Goal: Information Seeking & Learning: Learn about a topic

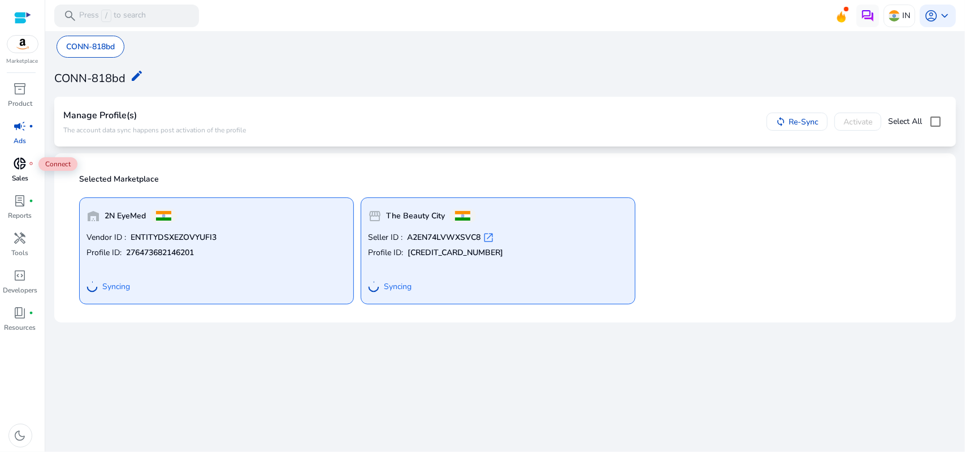
click at [16, 166] on span "donut_small" at bounding box center [21, 164] width 14 height 14
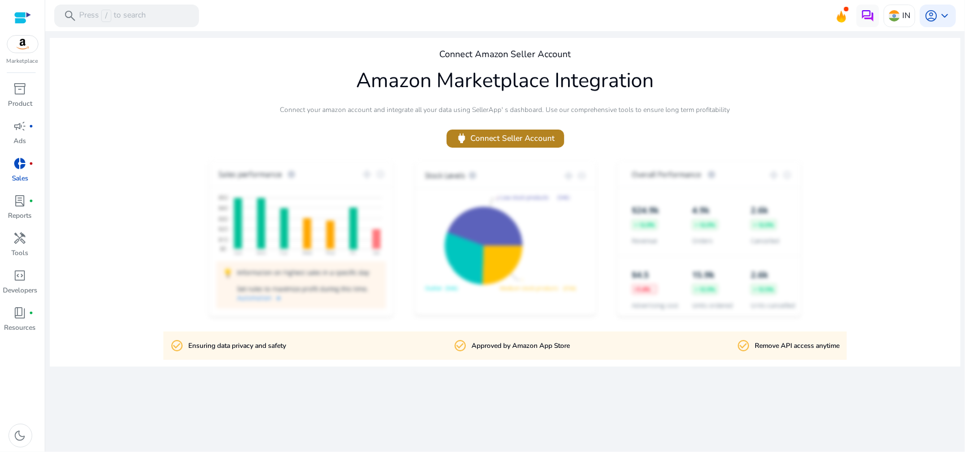
click at [517, 134] on span "power Connect Seller Account" at bounding box center [505, 138] width 99 height 13
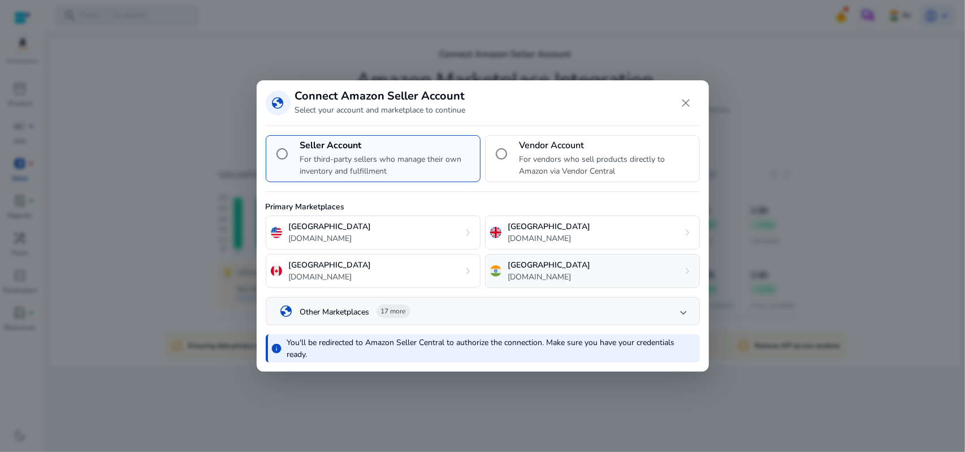
click at [548, 259] on div "India [DOMAIN_NAME] chevron_right" at bounding box center [592, 271] width 215 height 34
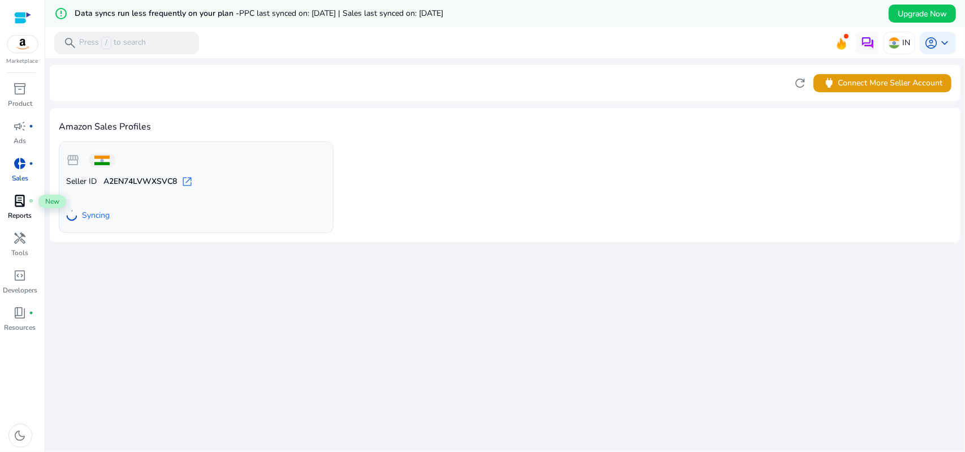
click at [20, 205] on span "lab_profile" at bounding box center [21, 201] width 14 height 14
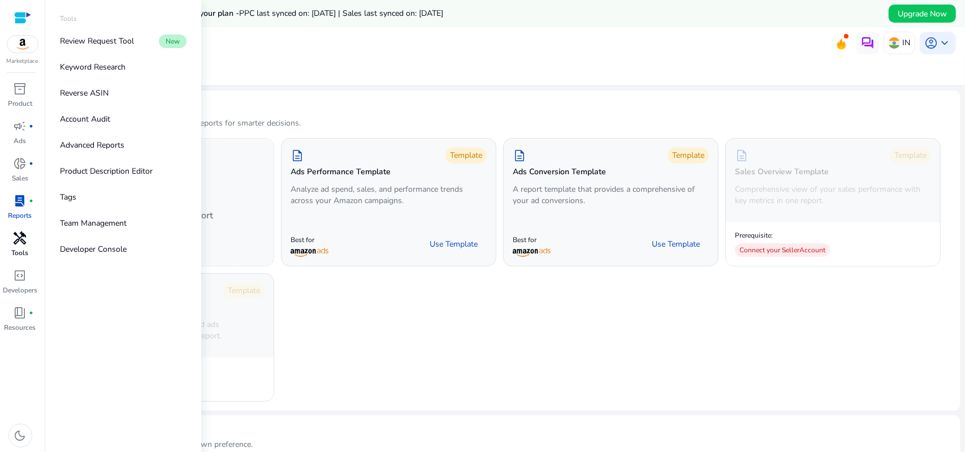
click at [20, 239] on span "handyman" at bounding box center [21, 238] width 14 height 14
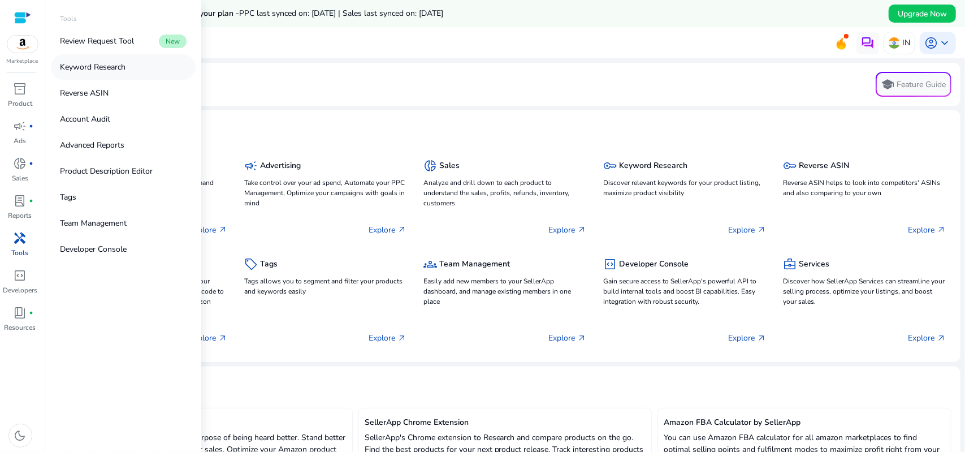
click at [98, 63] on p "Keyword Research" at bounding box center [93, 67] width 66 height 12
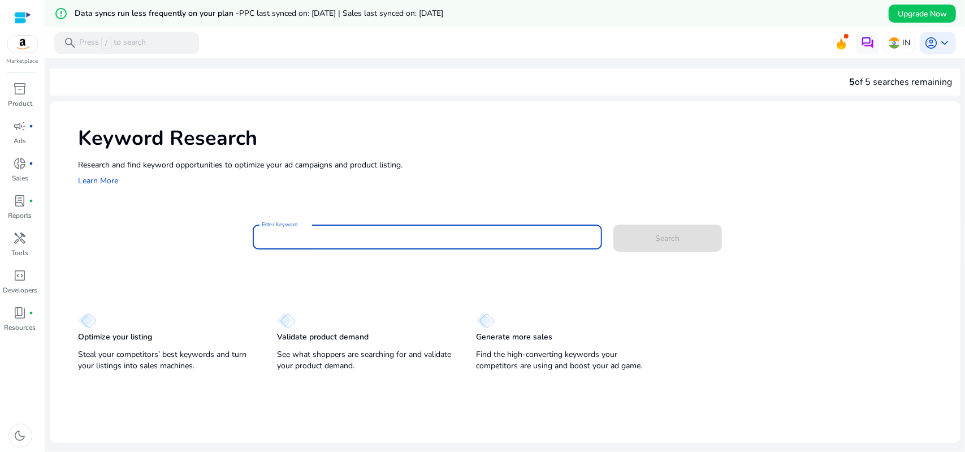
click at [391, 238] on input "Enter Keyword" at bounding box center [427, 237] width 331 height 12
type input "**********"
click at [656, 237] on span "Search" at bounding box center [668, 238] width 24 height 12
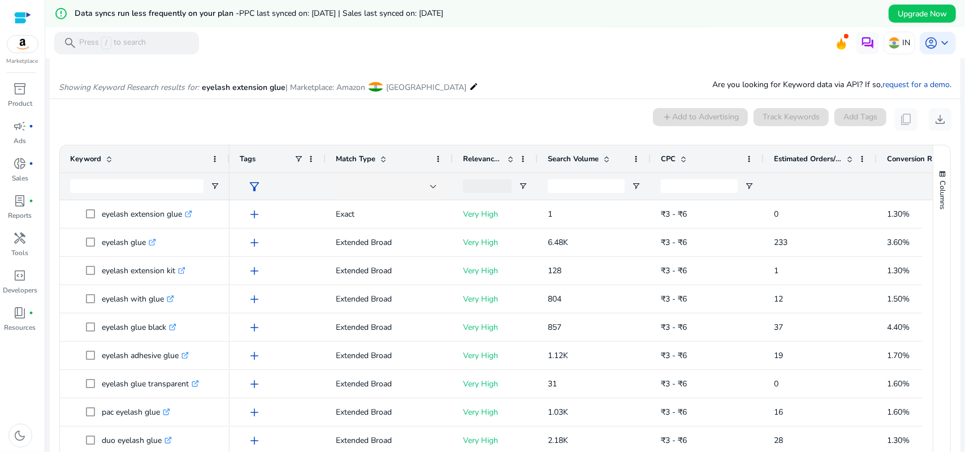
scroll to position [162, 0]
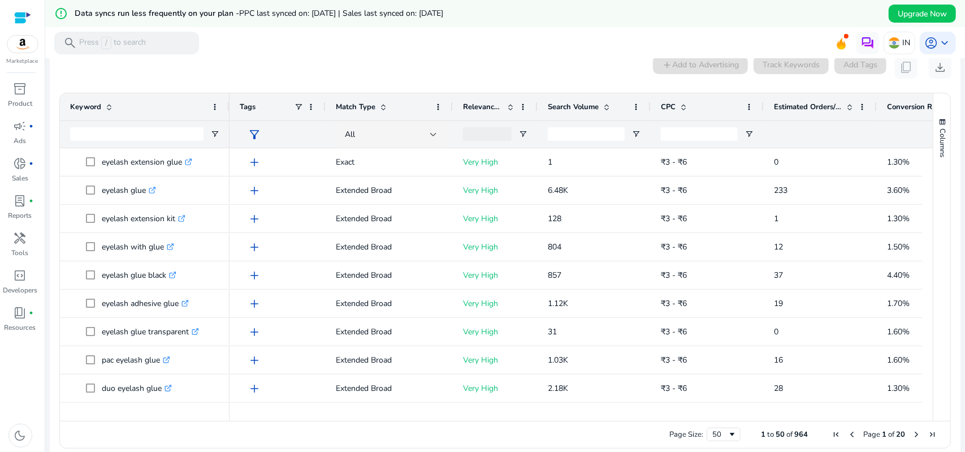
drag, startPoint x: 522, startPoint y: 415, endPoint x: 569, endPoint y: 410, distance: 46.6
click at [569, 410] on div at bounding box center [609, 415] width 760 height 10
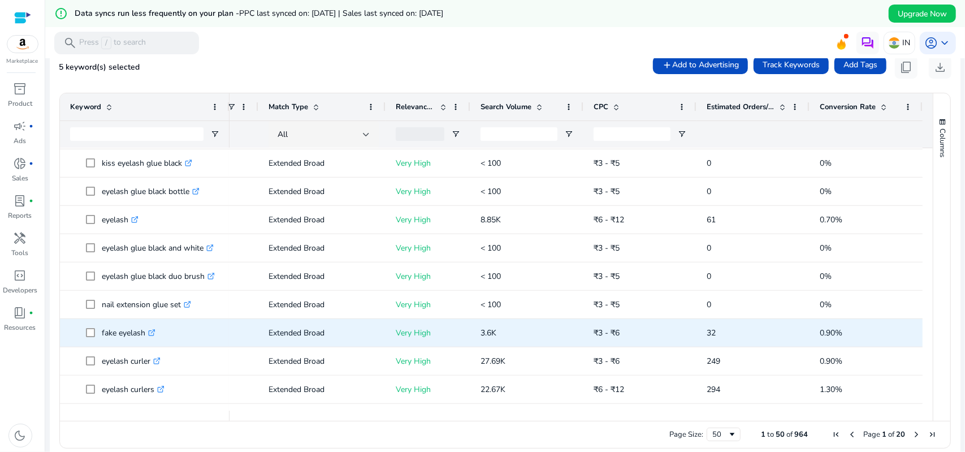
scroll to position [0, 0]
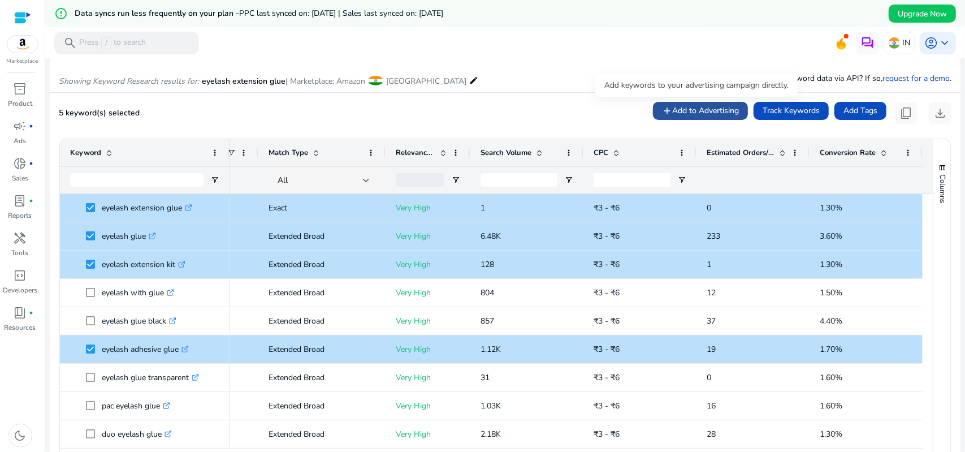
click at [700, 106] on span "Add to Advertising" at bounding box center [705, 111] width 67 height 12
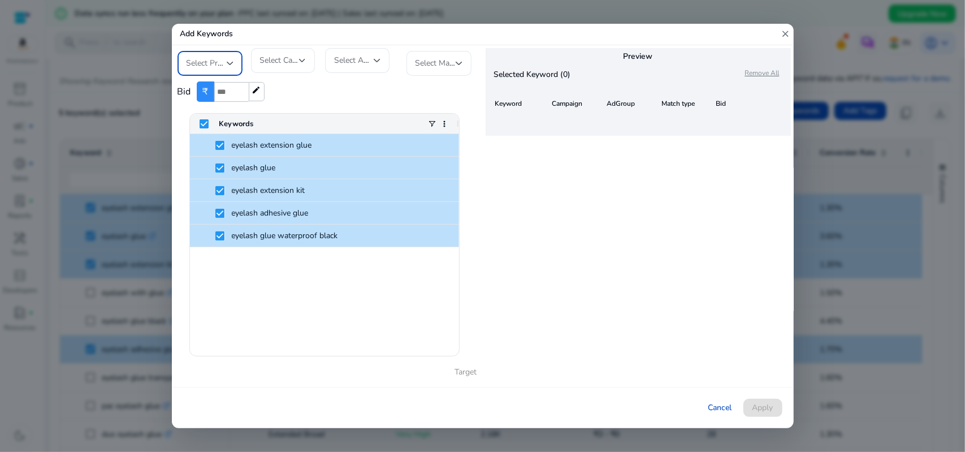
click at [214, 57] on div "Select Profile" at bounding box center [210, 64] width 47 height 14
click at [219, 123] on span "The Beauty City" at bounding box center [220, 121] width 67 height 12
click at [285, 53] on div "Select Campaign" at bounding box center [283, 60] width 46 height 25
click at [285, 88] on input "dropdown search" at bounding box center [293, 86] width 85 height 27
click at [352, 62] on div at bounding box center [482, 226] width 965 height 452
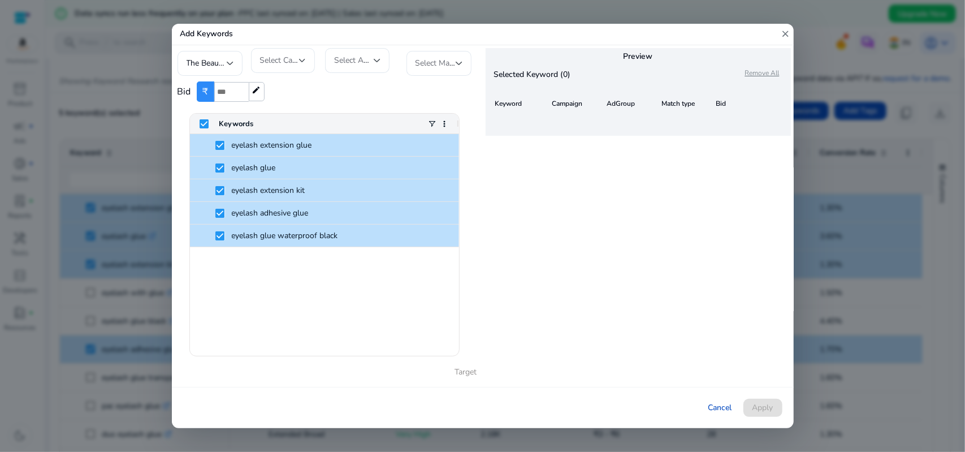
click at [361, 56] on span "Select AdGroup" at bounding box center [362, 60] width 56 height 11
click at [370, 60] on span "Select AdGroup" at bounding box center [362, 60] width 56 height 11
click at [438, 59] on span "Select Match Type" at bounding box center [447, 63] width 64 height 11
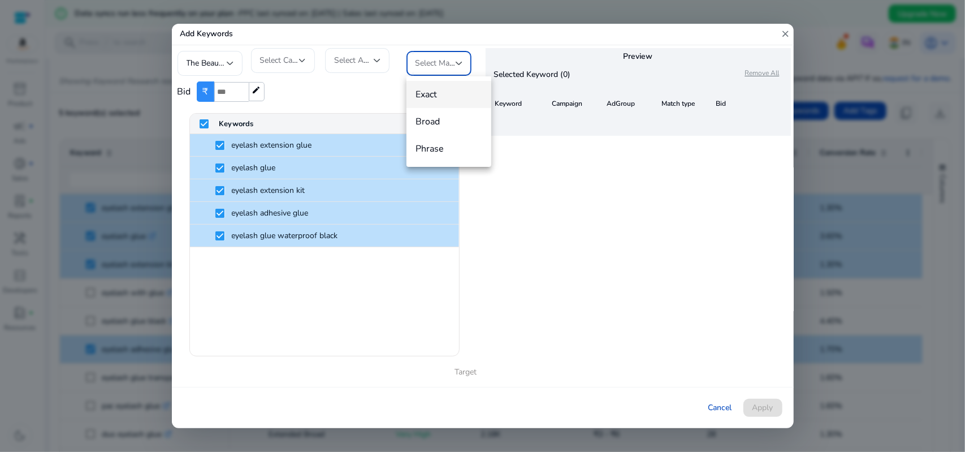
click at [348, 92] on div at bounding box center [482, 226] width 965 height 452
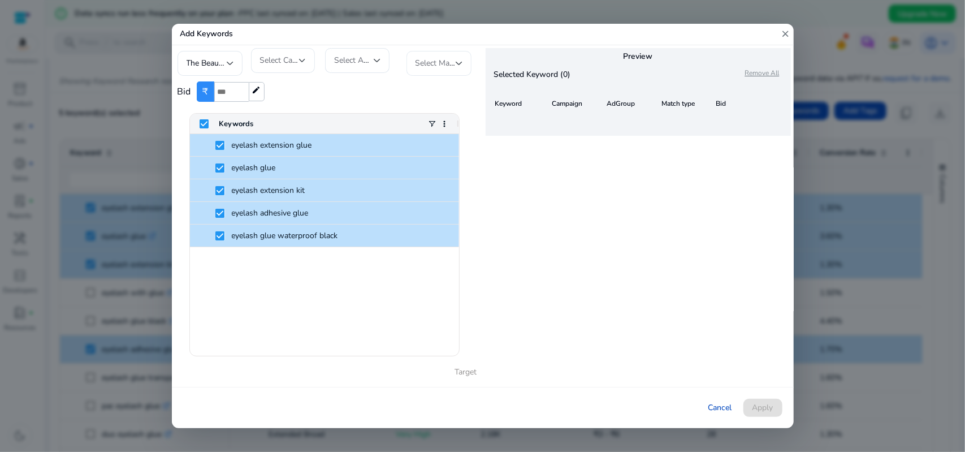
click at [442, 63] on span "Select Match Type" at bounding box center [447, 63] width 64 height 11
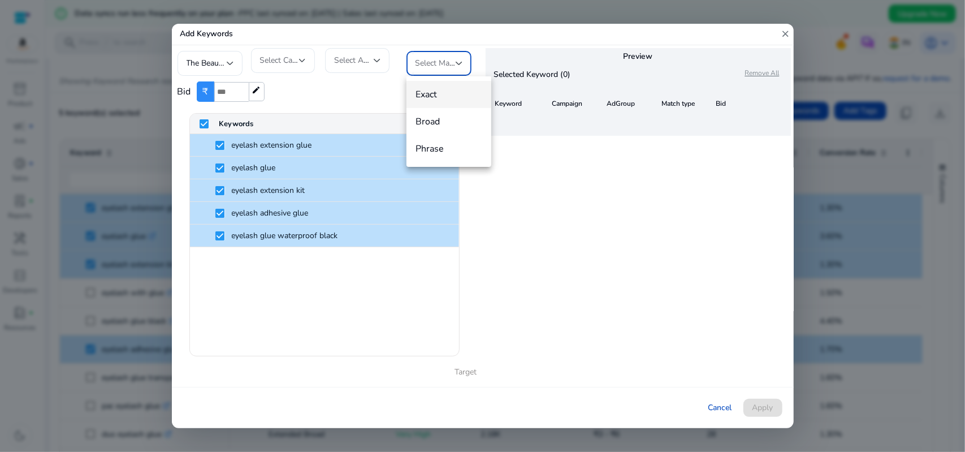
click at [436, 94] on span "Exact" at bounding box center [448, 94] width 67 height 12
click at [496, 283] on div "Preview Selected Keyword (0) Remove All Keyword Campaign AdGroup Match type Bid" at bounding box center [638, 215] width 311 height 341
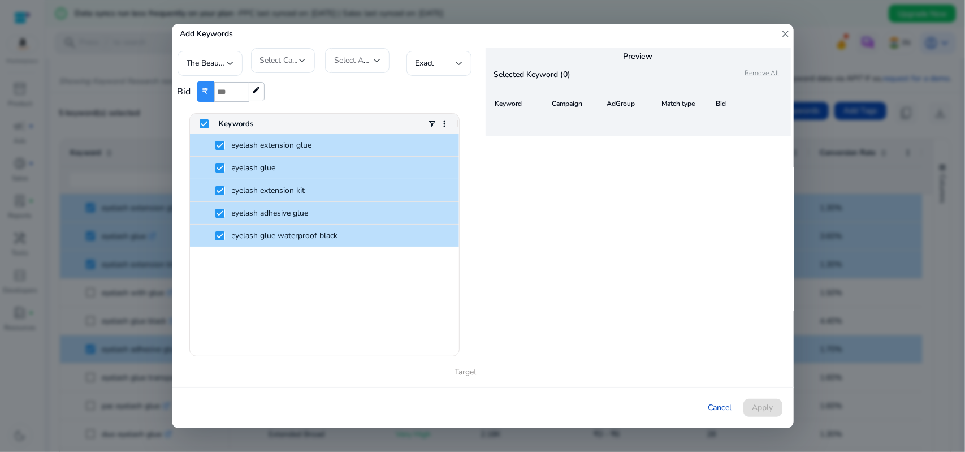
type input "*"
click at [237, 90] on input "*" at bounding box center [231, 92] width 34 height 20
type input "*"
click at [305, 91] on div "Bid ₹ * edit" at bounding box center [327, 92] width 300 height 32
click at [704, 209] on div "Preview Selected Keyword (0) Remove All Keyword Campaign AdGroup Match type Bid" at bounding box center [638, 215] width 311 height 341
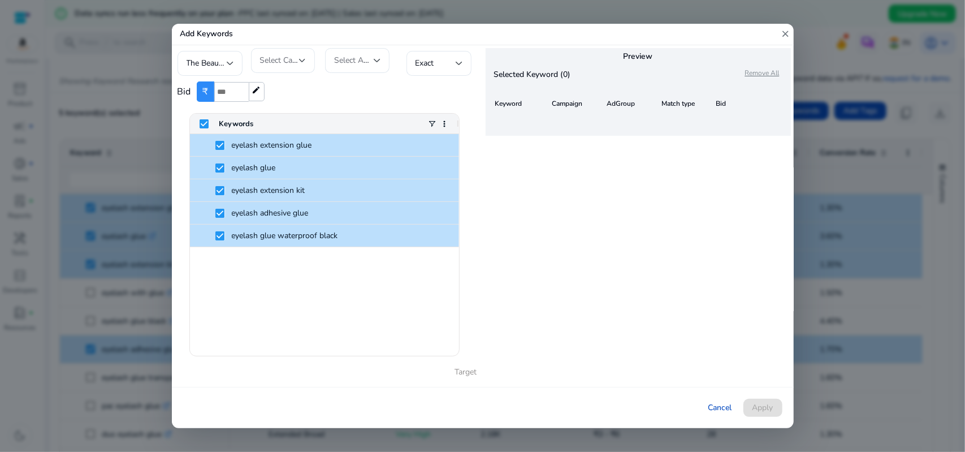
click at [354, 63] on span "Select AdGroup" at bounding box center [362, 60] width 56 height 11
click at [356, 60] on span "Select AdGroup" at bounding box center [362, 60] width 56 height 11
click at [287, 60] on span "Select Campaign" at bounding box center [289, 60] width 59 height 11
click at [785, 31] on div at bounding box center [482, 226] width 965 height 452
click at [790, 33] on mat-icon "close" at bounding box center [786, 34] width 10 height 21
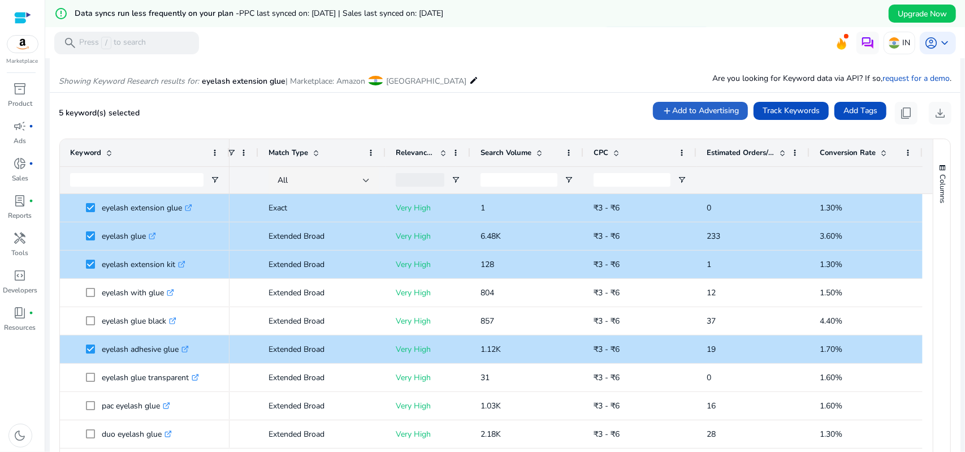
click at [309, 106] on div "5 keyword(s) selected add Add to Advertising Track Keywords Add Tags content_co…" at bounding box center [505, 113] width 893 height 23
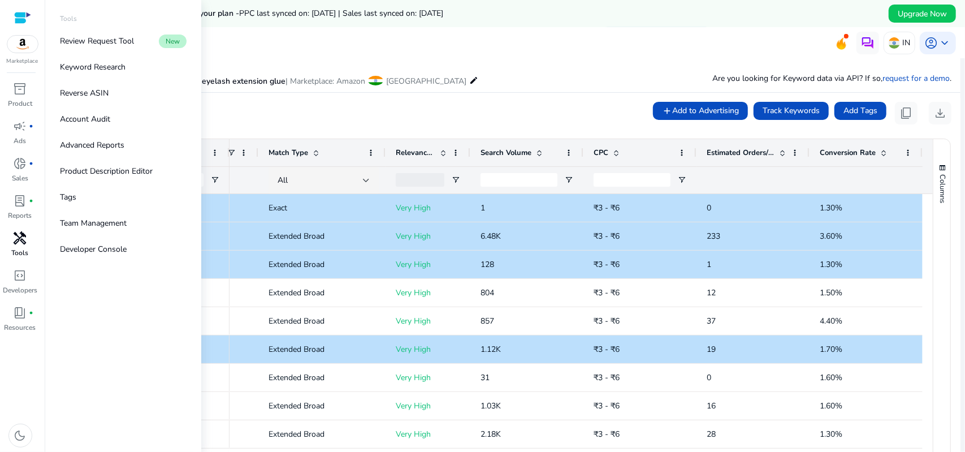
click at [25, 238] on span "handyman" at bounding box center [21, 238] width 14 height 14
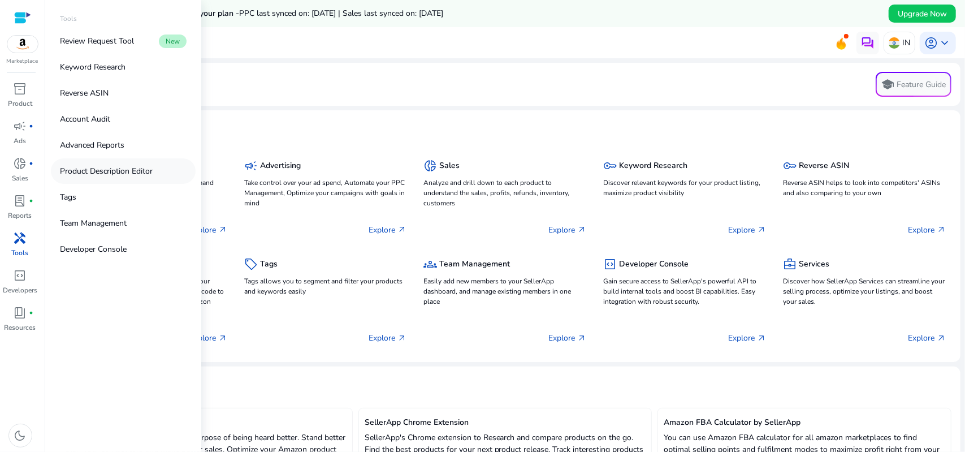
click at [102, 171] on p "Product Description Editor" at bounding box center [106, 171] width 93 height 12
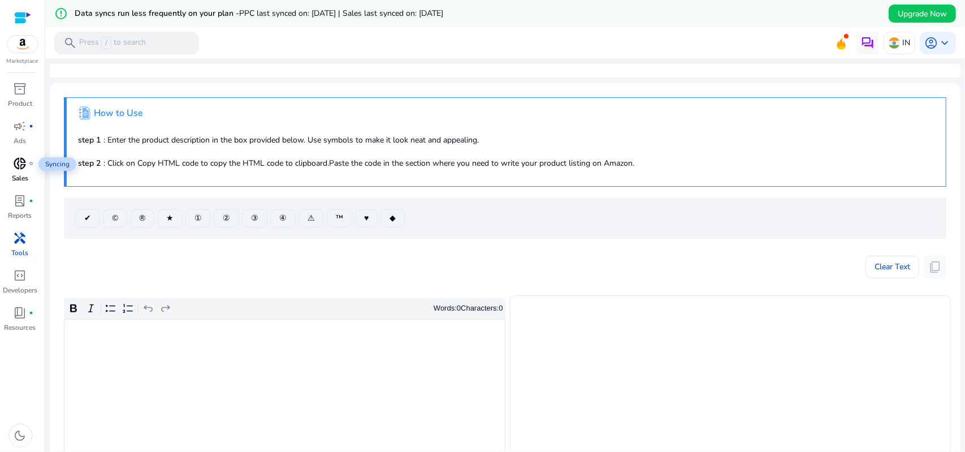
click at [22, 157] on span "donut_small" at bounding box center [21, 164] width 14 height 14
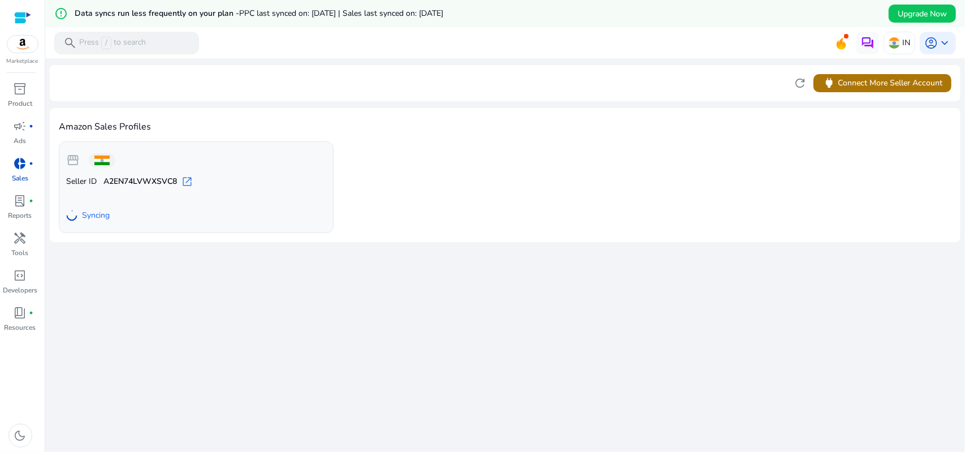
click at [899, 84] on span "power Connect More Seller Account" at bounding box center [882, 82] width 120 height 13
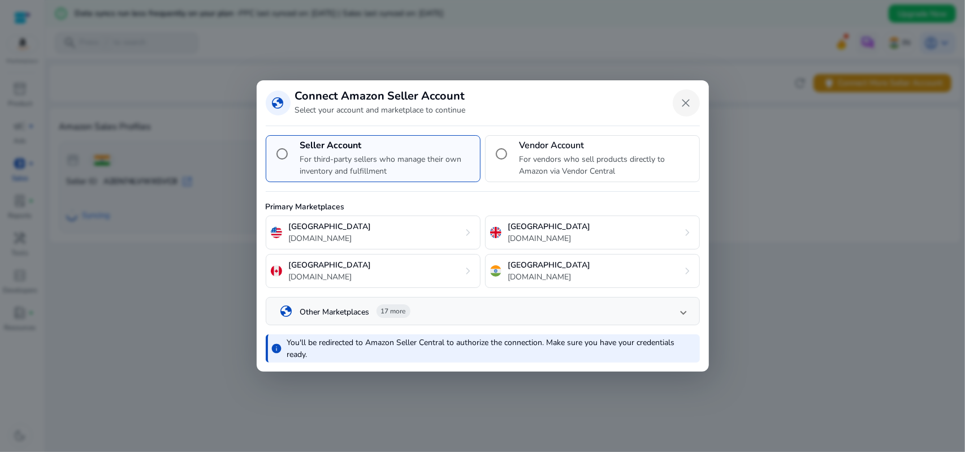
click at [687, 101] on span "Close dialog" at bounding box center [686, 102] width 27 height 27
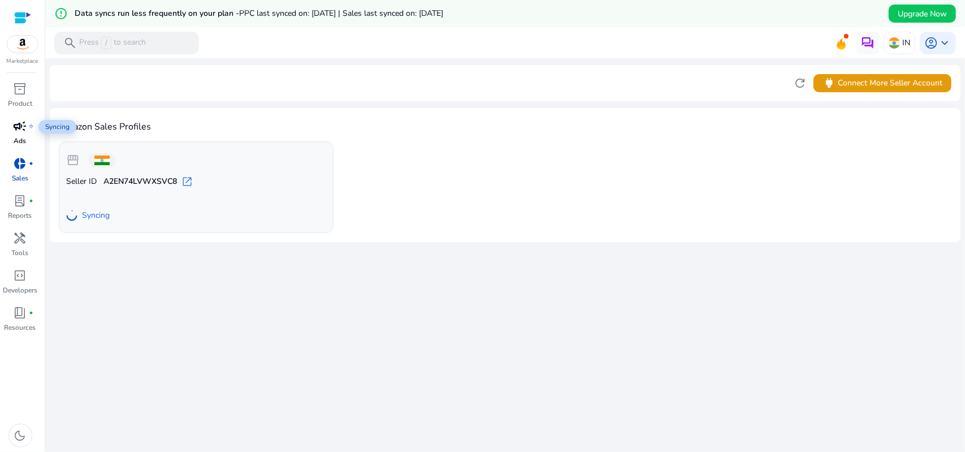
click at [18, 126] on span "campaign" at bounding box center [21, 126] width 14 height 14
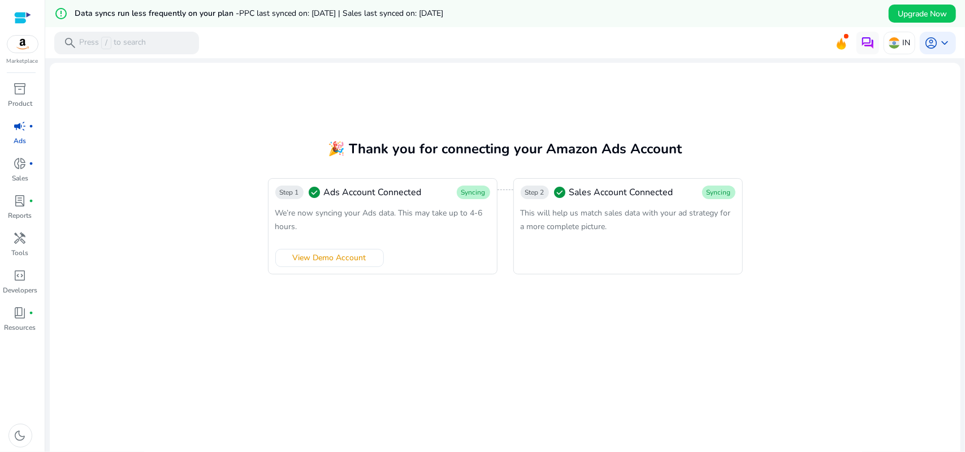
click at [642, 209] on span "This will help us match sales data with your ad strategy for a more complete pi…" at bounding box center [626, 219] width 210 height 24
click at [841, 42] on icon at bounding box center [841, 42] width 17 height 16
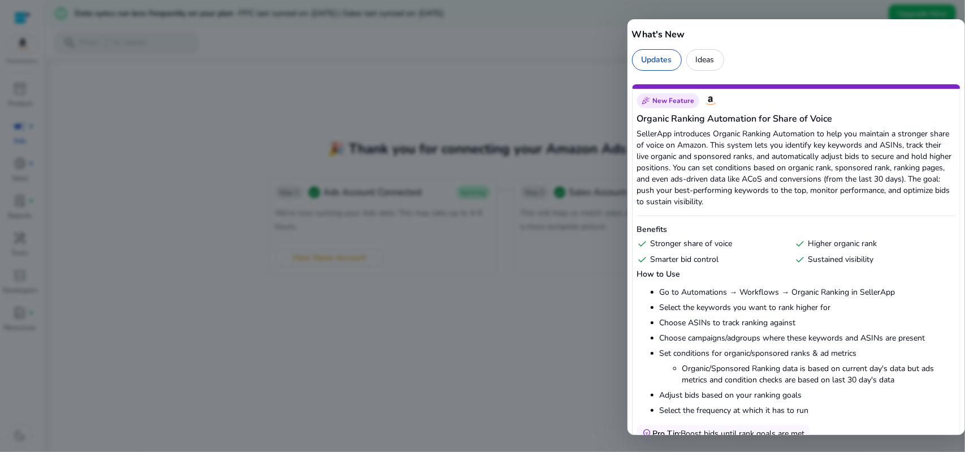
click at [462, 106] on div at bounding box center [482, 226] width 965 height 452
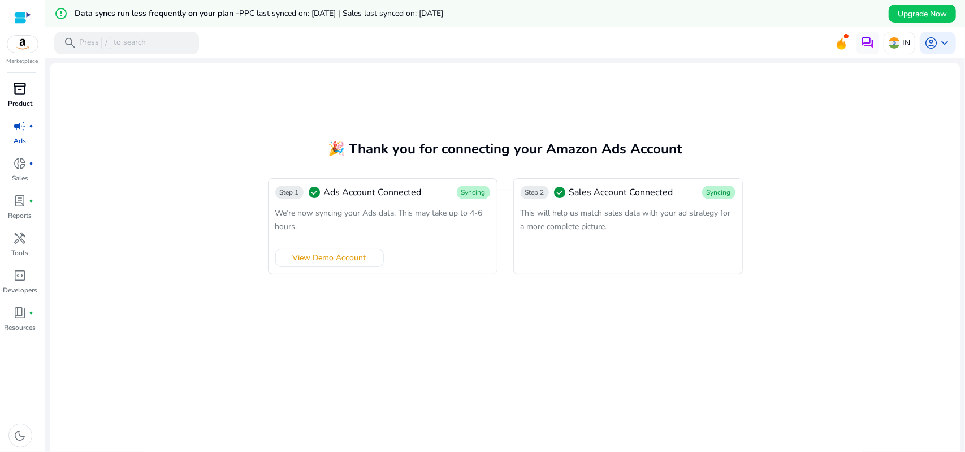
click at [19, 103] on p "Product" at bounding box center [20, 103] width 24 height 10
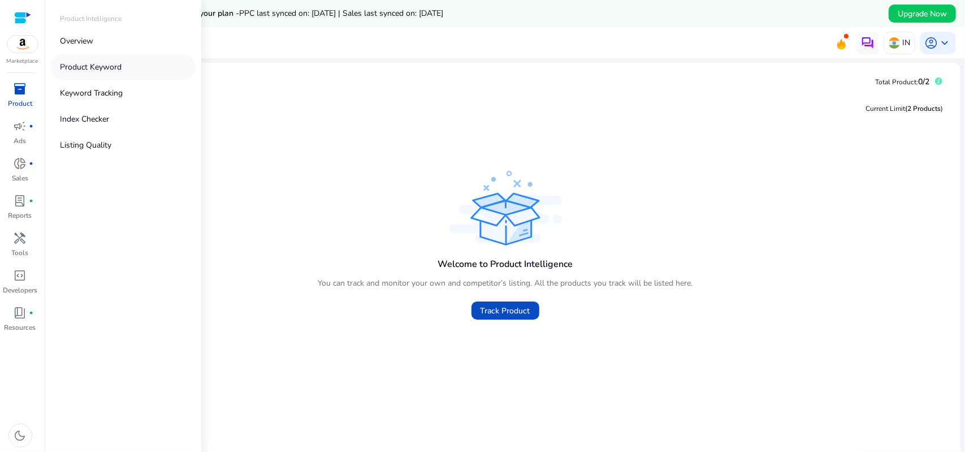
click at [111, 67] on p "Product Keyword" at bounding box center [91, 67] width 62 height 12
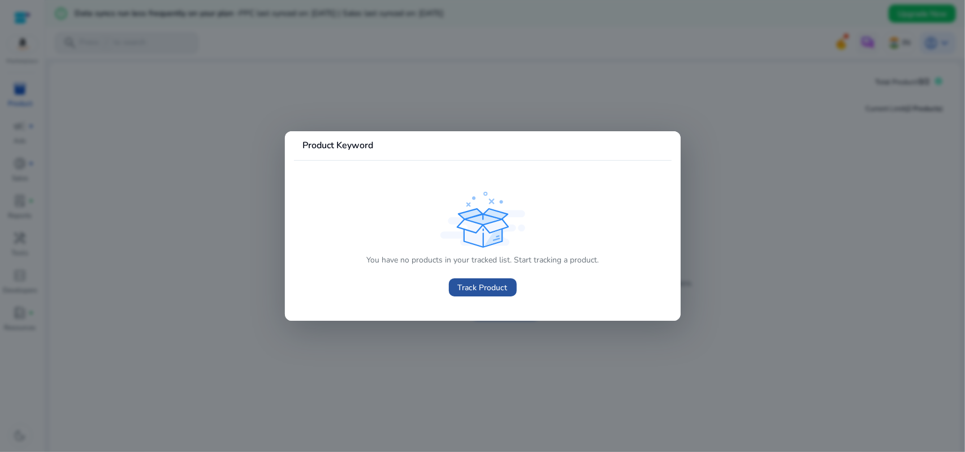
click at [503, 285] on span "Track Product" at bounding box center [483, 287] width 50 height 12
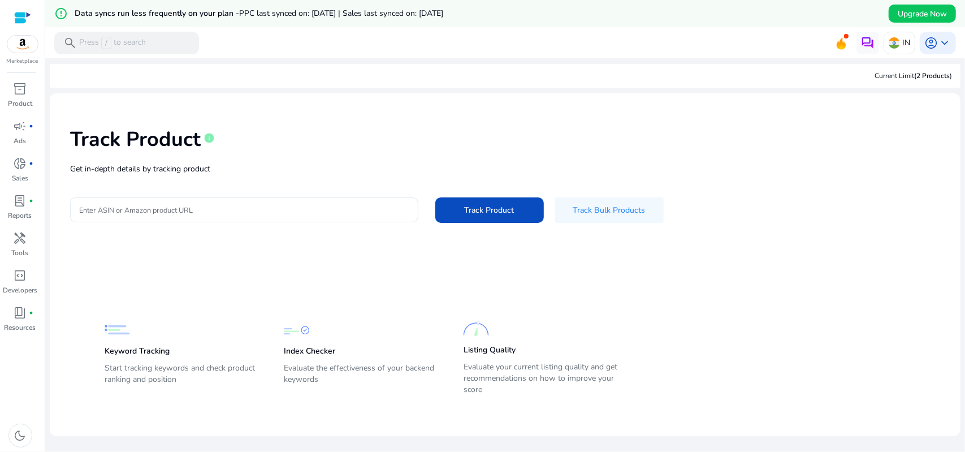
click at [234, 206] on input "Enter ASIN or Amazon product URL" at bounding box center [244, 209] width 330 height 12
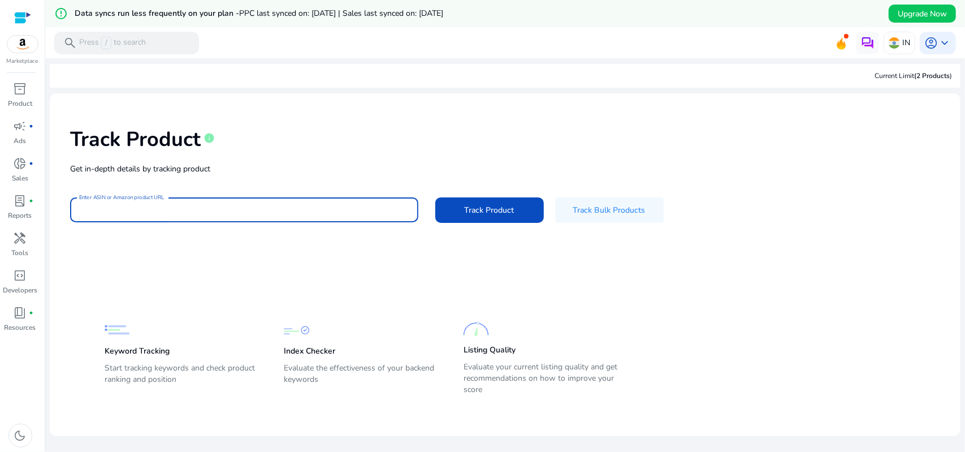
click at [241, 205] on input "Enter ASIN or Amazon product URL" at bounding box center [244, 209] width 330 height 12
paste input "**********"
type input "**********"
click at [496, 205] on span "Track Product" at bounding box center [490, 210] width 50 height 12
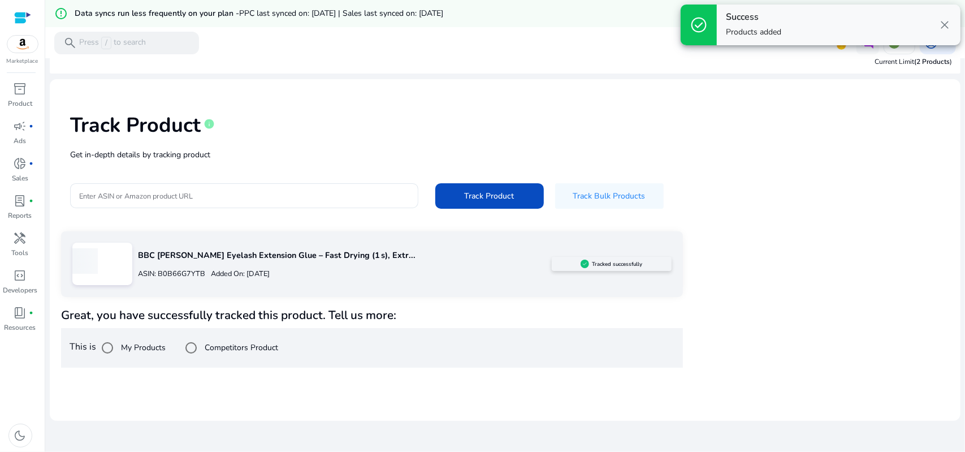
scroll to position [27, 0]
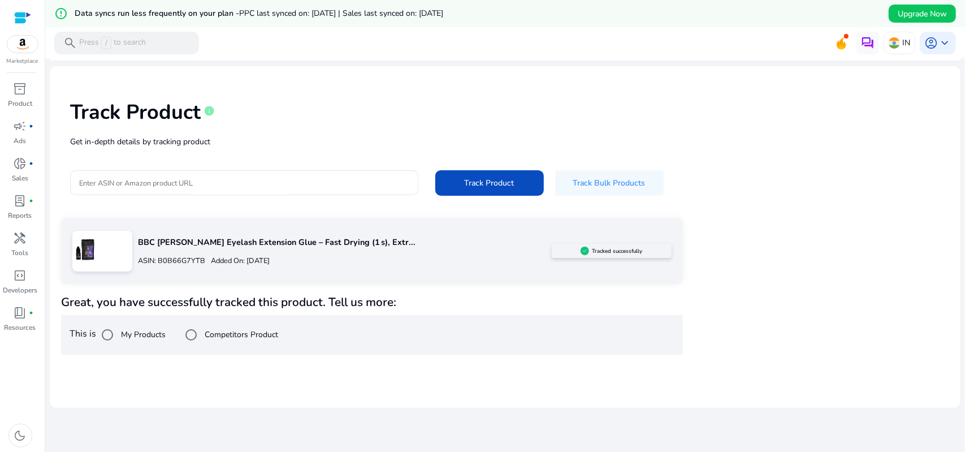
click at [126, 334] on label "My Products" at bounding box center [142, 334] width 47 height 12
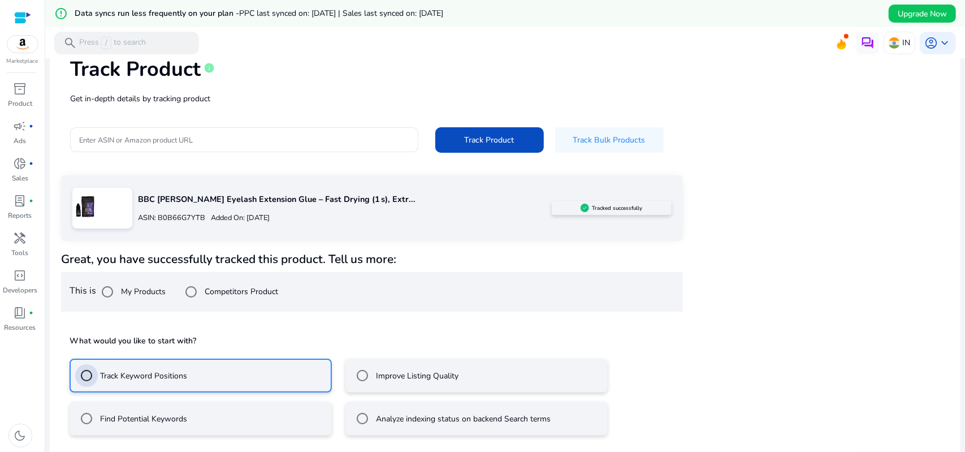
scroll to position [120, 0]
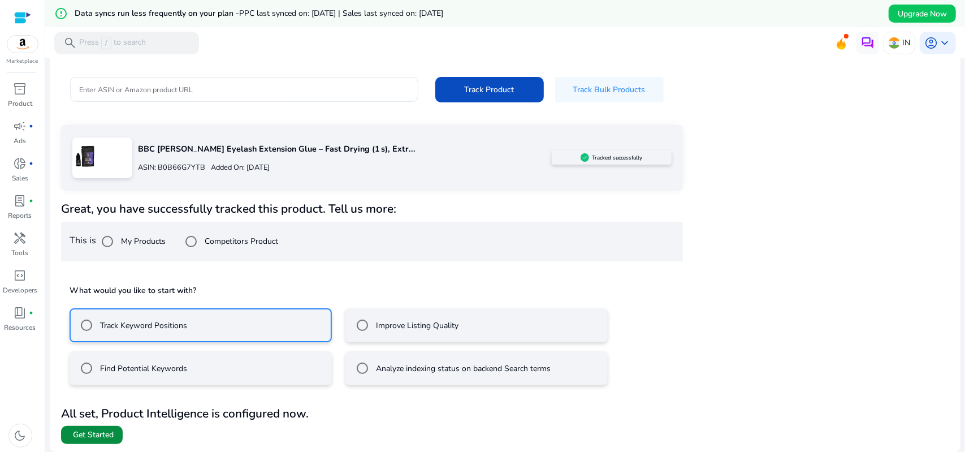
click at [106, 431] on span "Get Started" at bounding box center [93, 434] width 41 height 11
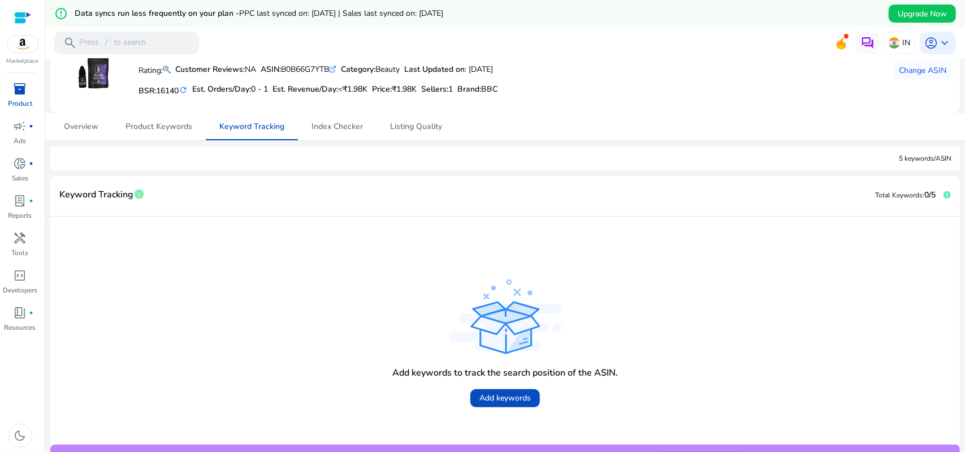
scroll to position [98, 0]
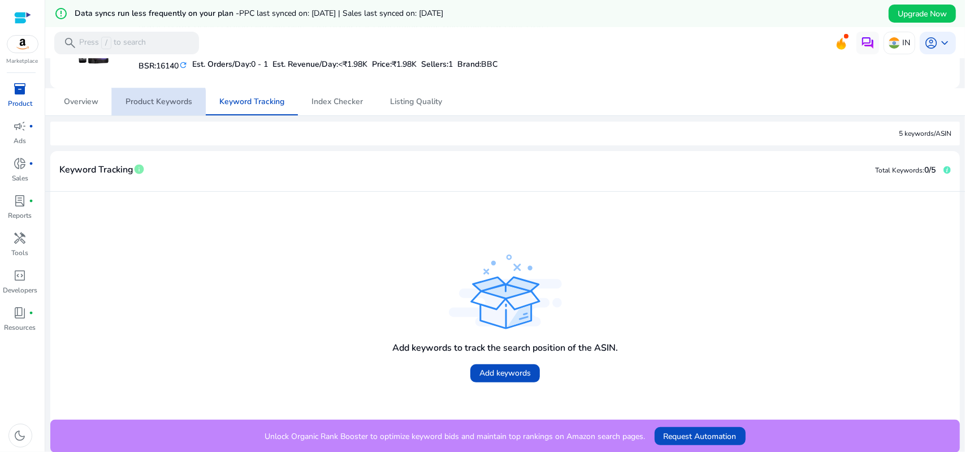
click at [138, 102] on span "Product Keywords" at bounding box center [158, 102] width 67 height 8
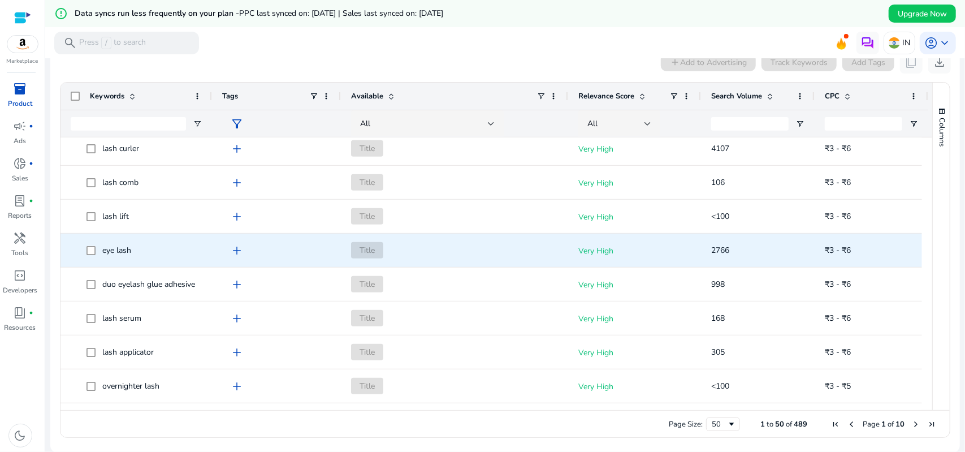
scroll to position [391, 0]
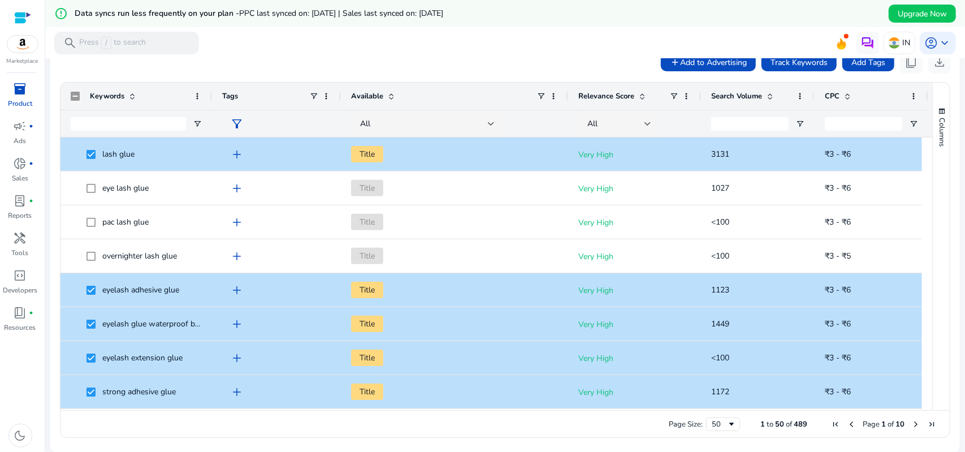
click at [680, 57] on mat-toolbar "search Press / to search IN account_circle keyboard_arrow_down" at bounding box center [505, 42] width 920 height 31
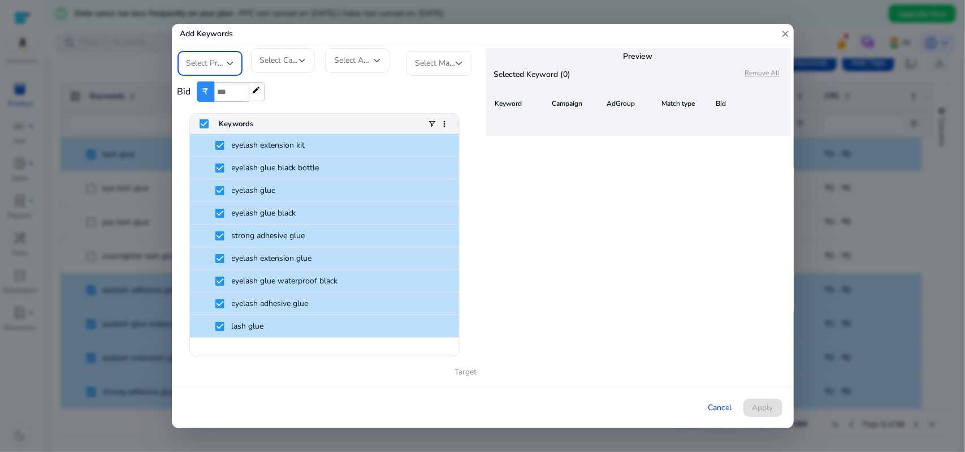
click at [225, 61] on span "Select Profile" at bounding box center [210, 63] width 47 height 11
click at [232, 118] on span "The Beauty City" at bounding box center [220, 121] width 67 height 12
click at [284, 59] on span "Select Campaign" at bounding box center [289, 60] width 59 height 11
click at [292, 93] on input "dropdown search" at bounding box center [293, 86] width 85 height 27
type input "*"
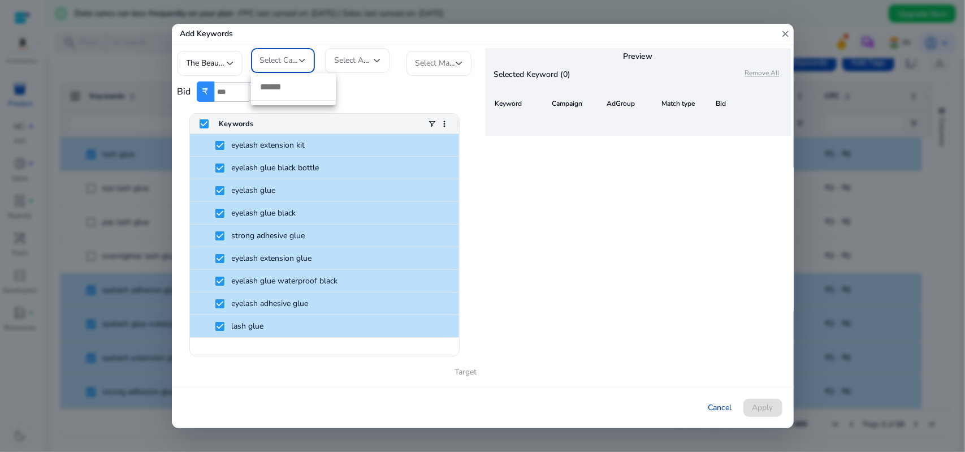
click at [383, 91] on div at bounding box center [482, 226] width 965 height 452
click at [788, 30] on mat-icon "close" at bounding box center [786, 34] width 10 height 21
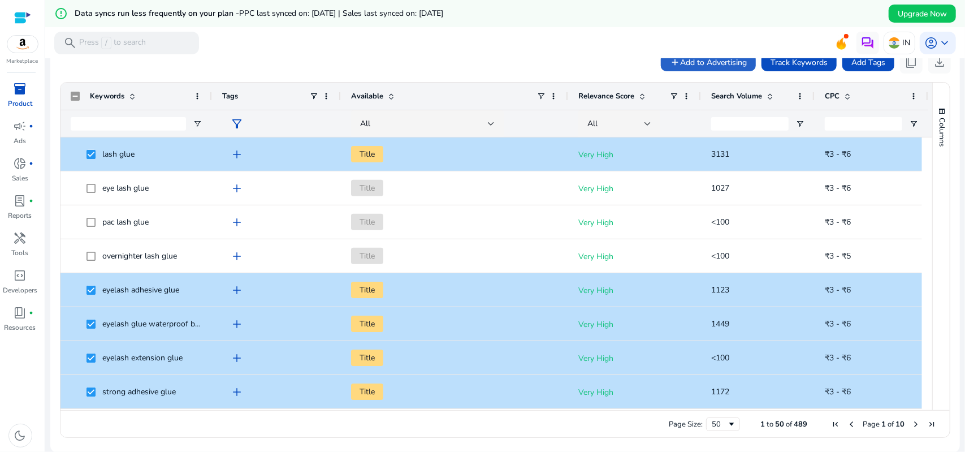
click at [305, 40] on mat-toolbar "search Press / to search IN account_circle keyboard_arrow_down" at bounding box center [505, 42] width 920 height 31
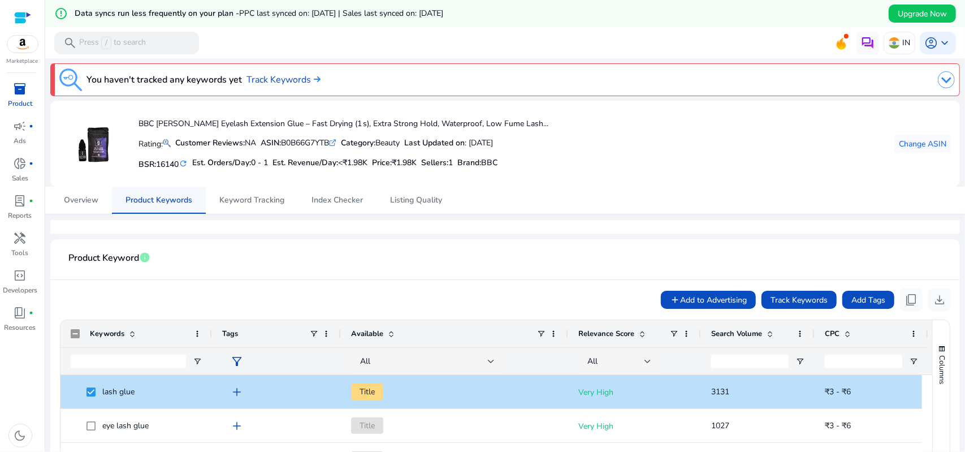
click at [147, 197] on span "Product Keywords" at bounding box center [158, 200] width 67 height 8
click at [390, 200] on span "Listing Quality" at bounding box center [416, 200] width 52 height 8
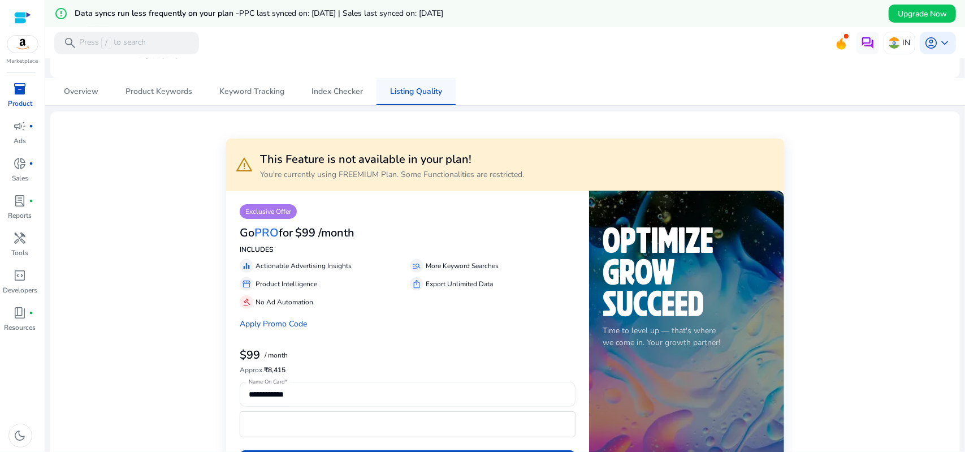
scroll to position [113, 0]
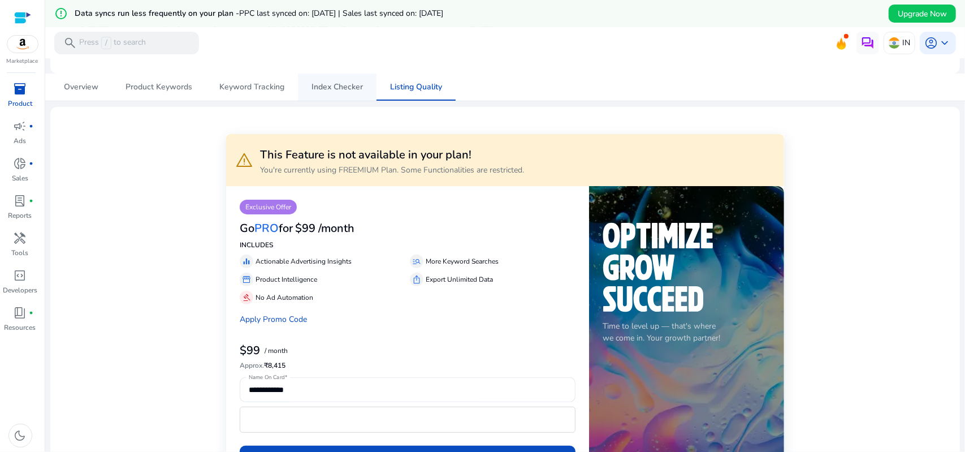
click at [348, 83] on span "Index Checker" at bounding box center [336, 87] width 51 height 8
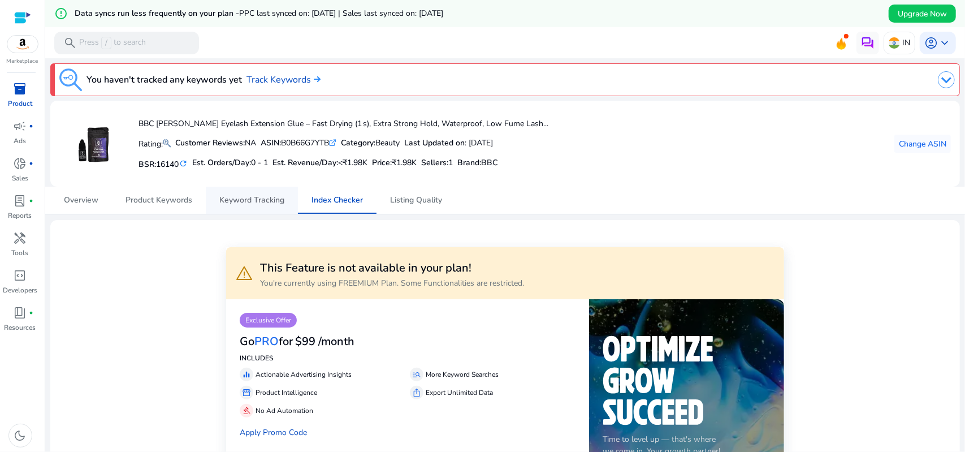
click at [253, 197] on span "Keyword Tracking" at bounding box center [251, 200] width 65 height 8
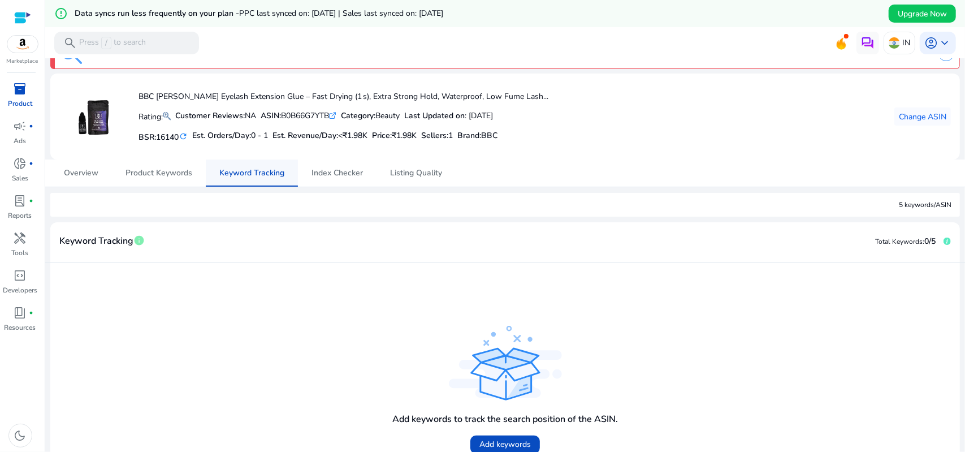
scroll to position [98, 0]
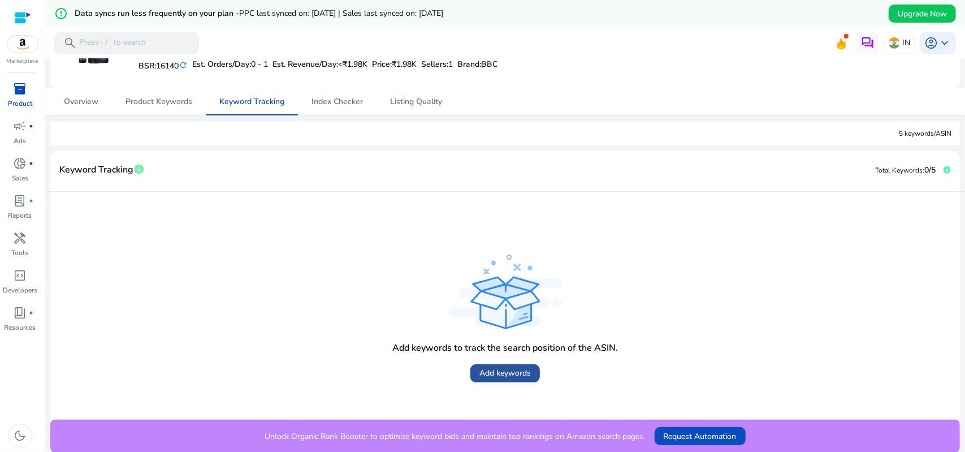
click at [503, 373] on span "Add keywords" at bounding box center [504, 373] width 51 height 12
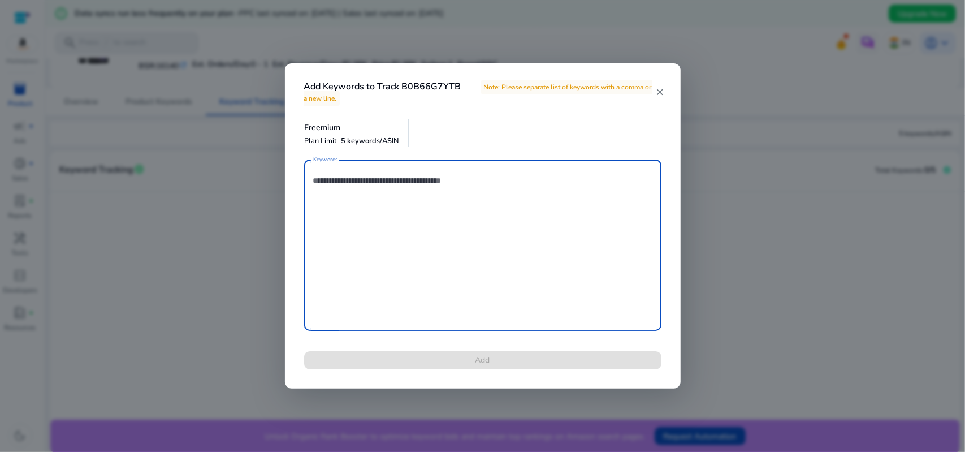
click at [656, 93] on mat-icon "close" at bounding box center [659, 92] width 9 height 10
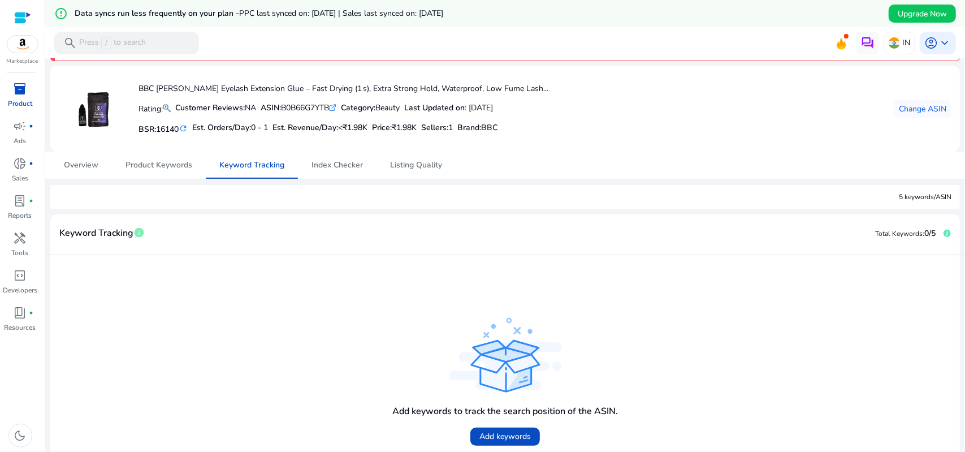
scroll to position [0, 0]
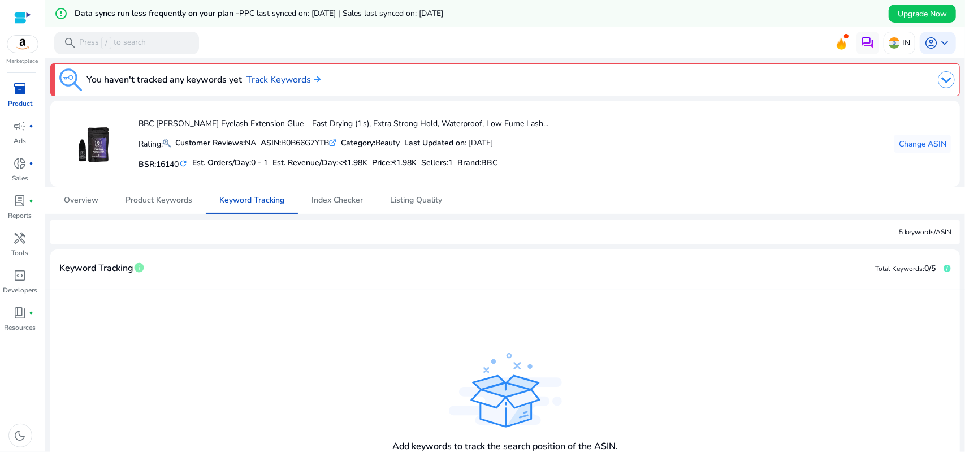
click at [17, 86] on span "inventory_2" at bounding box center [21, 89] width 14 height 14
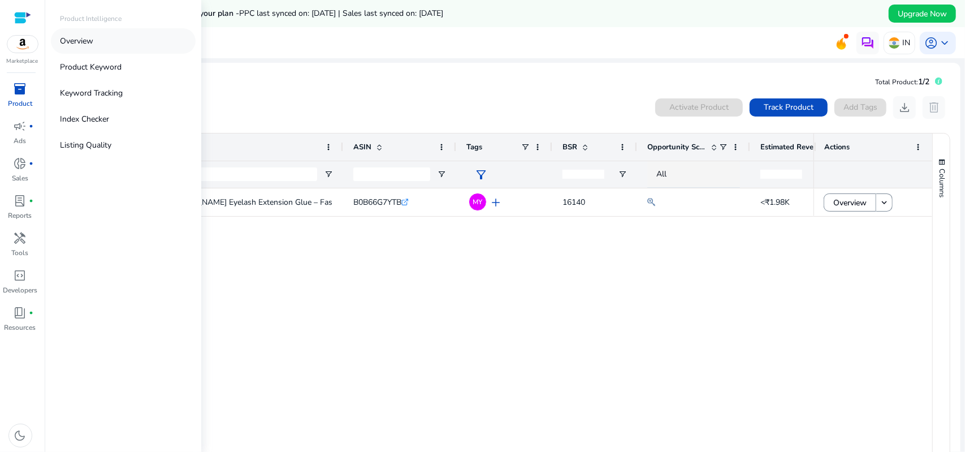
click at [85, 40] on p "Overview" at bounding box center [76, 41] width 33 height 12
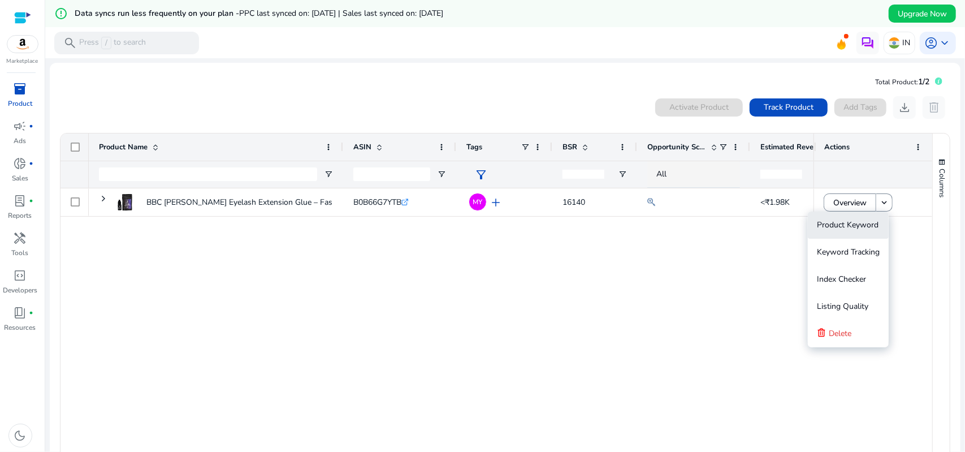
click at [845, 226] on span "Product Keyword" at bounding box center [848, 224] width 62 height 11
